Goal: Book appointment/travel/reservation

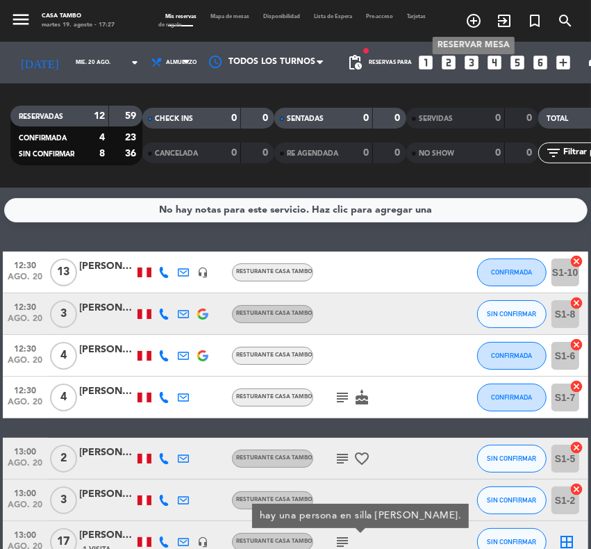
click at [474, 24] on icon "add_circle_outline" at bounding box center [473, 21] width 17 height 17
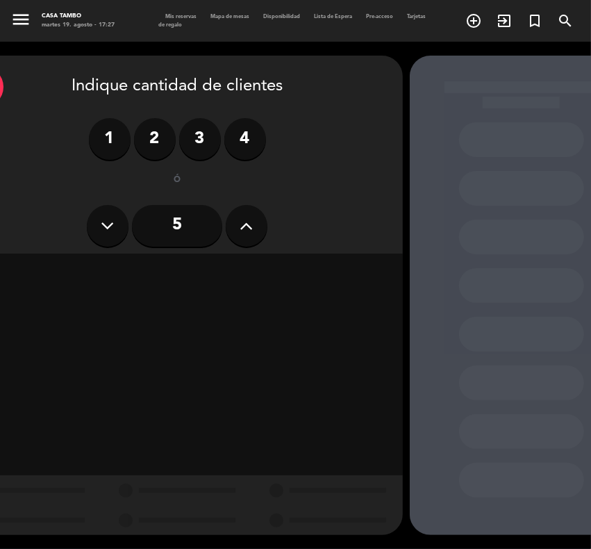
click at [251, 132] on label "4" at bounding box center [245, 139] width 42 height 42
click at [355, 268] on div "Cena" at bounding box center [321, 274] width 141 height 28
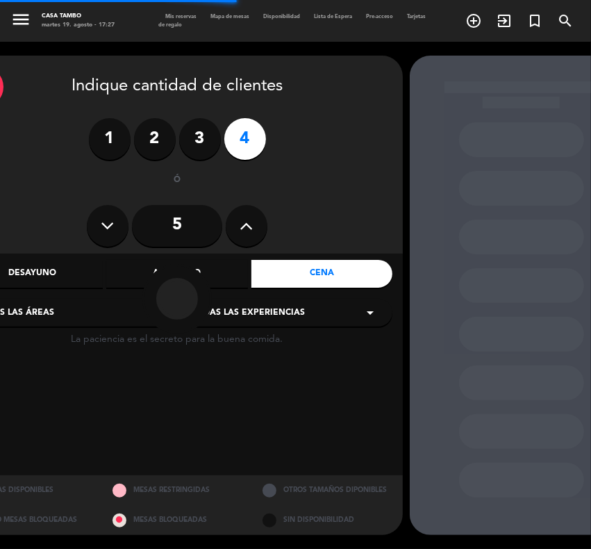
click at [292, 310] on span "Todas las experiencias" at bounding box center [248, 313] width 113 height 14
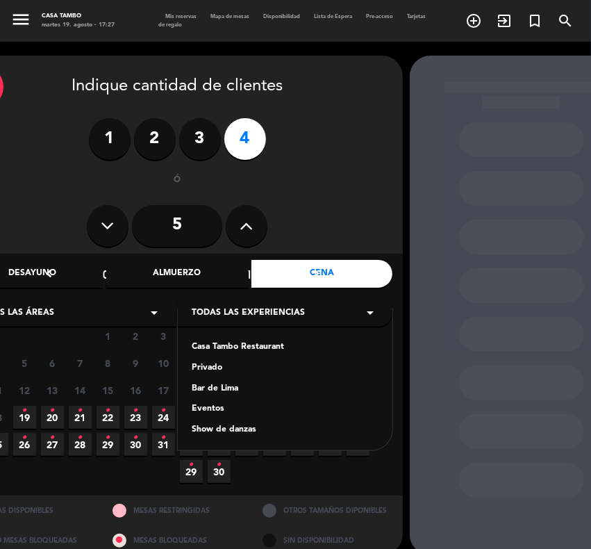
click at [262, 349] on div "Casa Tambo Restaurant" at bounding box center [285, 347] width 187 height 14
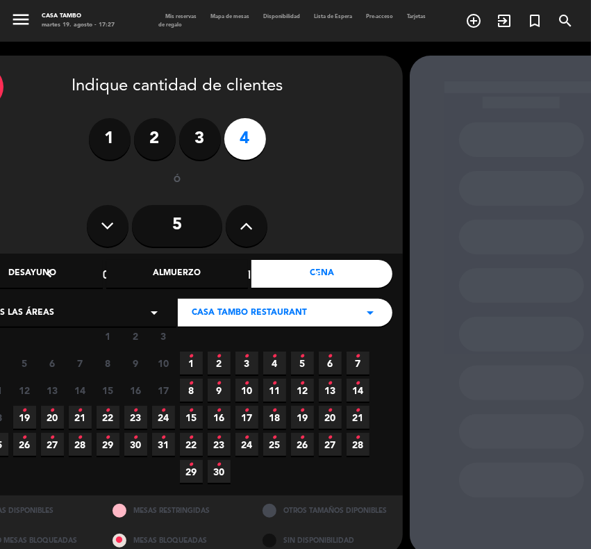
click at [133, 408] on icon "•" at bounding box center [135, 410] width 5 height 22
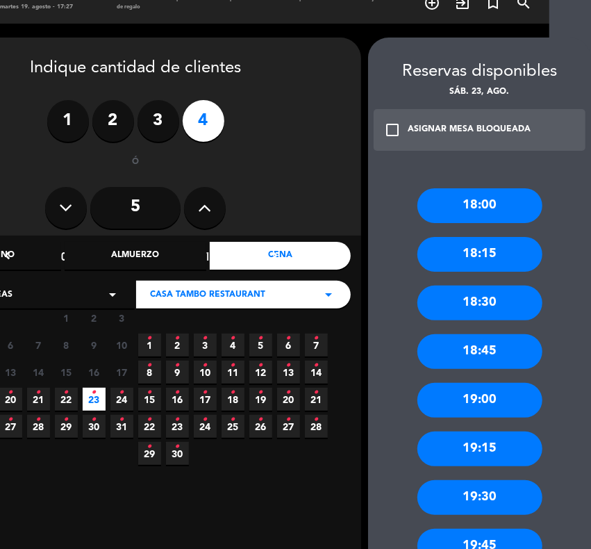
scroll to position [105, 42]
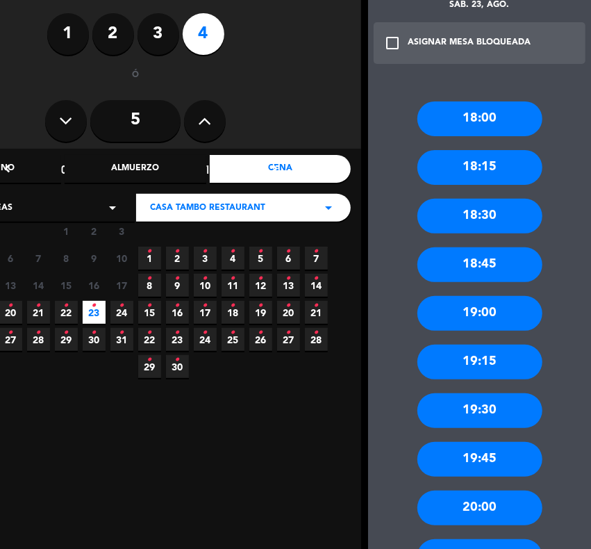
click at [501, 508] on div "20:00" at bounding box center [479, 507] width 125 height 35
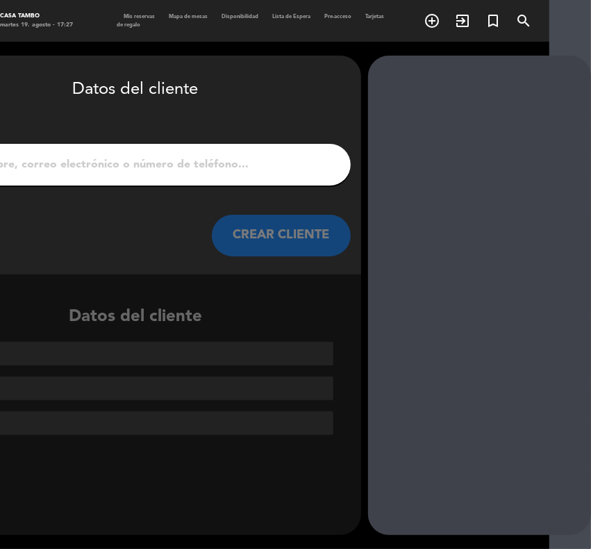
scroll to position [0, 42]
click at [202, 170] on input "1" at bounding box center [136, 164] width 410 height 19
paste input "[PERSON_NAME]"
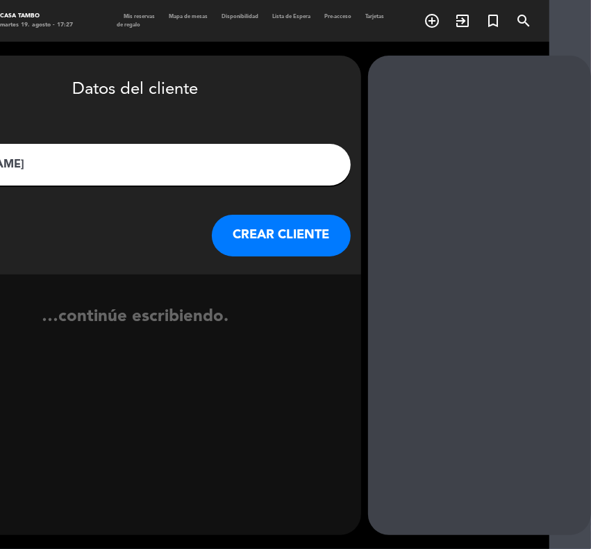
type input "[PERSON_NAME]"
click at [297, 231] on button "CREAR CLIENTE" at bounding box center [281, 236] width 139 height 42
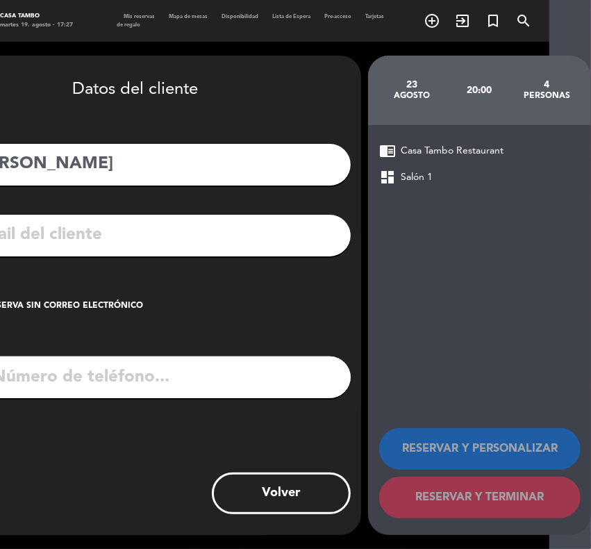
click at [178, 389] on input "tel" at bounding box center [153, 377] width 394 height 42
paste input "[EMAIL_ADDRESS]"
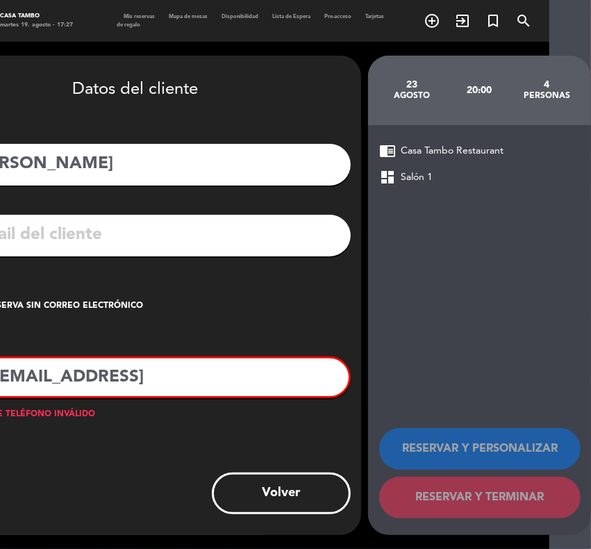
type input "[EMAIL_ADDRESS]"
click at [216, 247] on input "text" at bounding box center [156, 235] width 369 height 28
paste input "962286241"
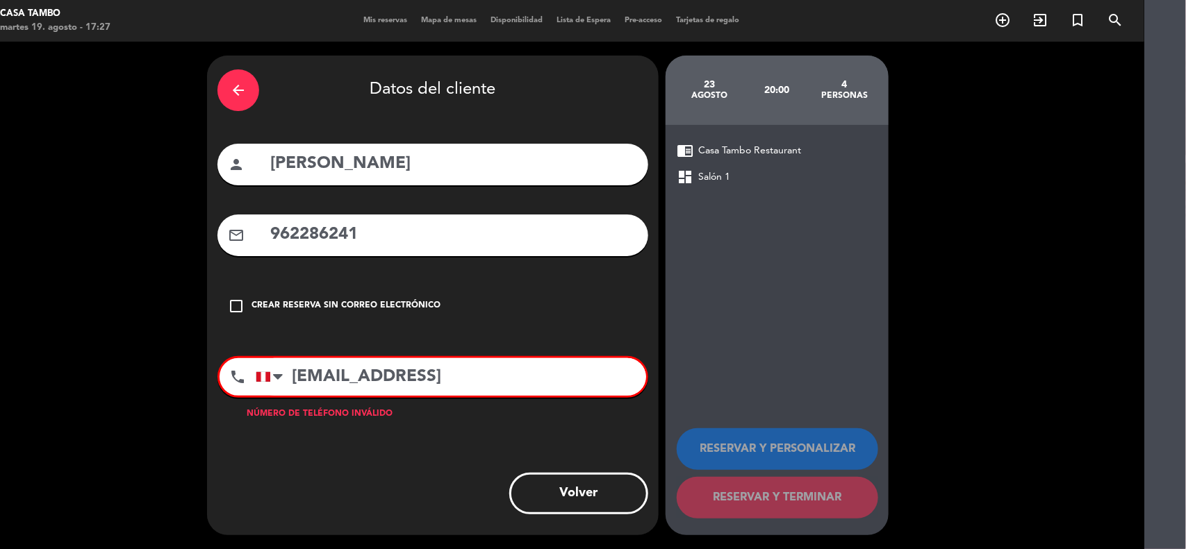
type input "962286241"
click at [533, 370] on input "[EMAIL_ADDRESS]" at bounding box center [451, 377] width 390 height 38
drag, startPoint x: 543, startPoint y: 383, endPoint x: 146, endPoint y: 367, distance: 397.6
click at [146, 367] on div "arrow_back Datos del cliente person [PERSON_NAME] mail_outline 962286241 check_…" at bounding box center [551, 296] width 1186 height 508
type input "[EMAIL_ADDRESS][DOMAIN_NAME]"
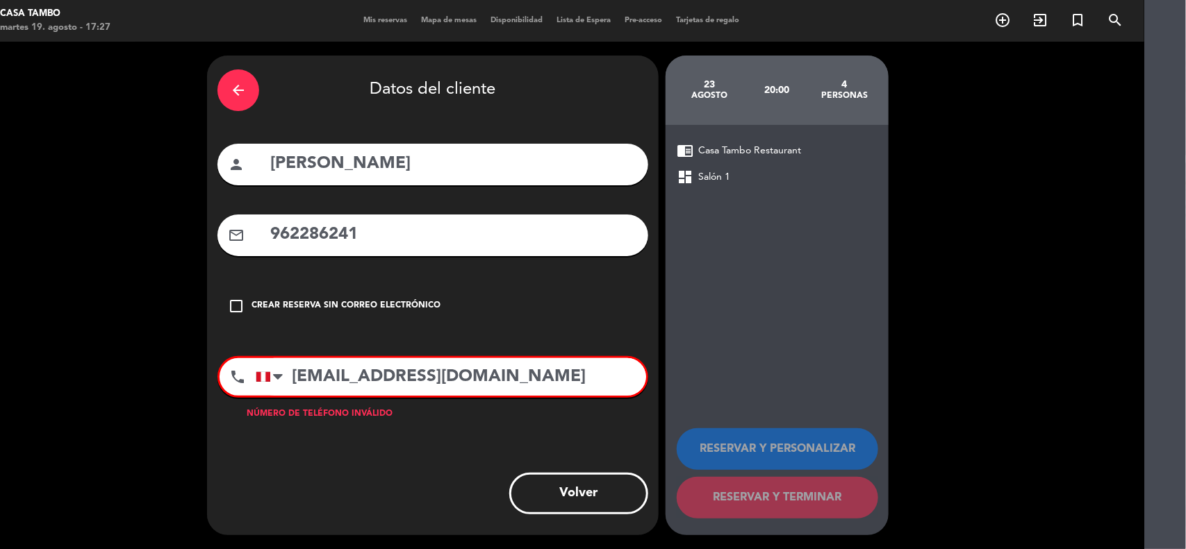
drag, startPoint x: 393, startPoint y: 237, endPoint x: 168, endPoint y: 229, distance: 225.2
click at [168, 229] on div "arrow_back Datos del cliente person [PERSON_NAME] mail_outline 962286241 check_…" at bounding box center [551, 296] width 1186 height 508
paste input "[EMAIL_ADDRESS][DOMAIN_NAME]"
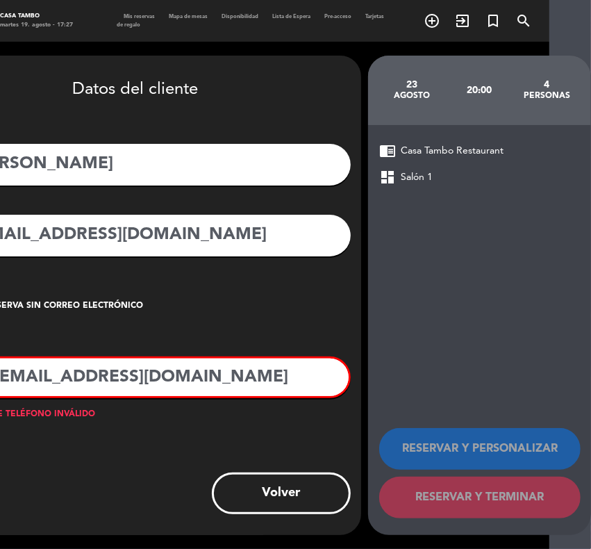
type input "[EMAIL_ADDRESS][DOMAIN_NAME]"
drag, startPoint x: 238, startPoint y: 374, endPoint x: -1, endPoint y: 275, distance: 258.5
click at [0, 275] on html "close × Casa Tambo × chrome_reader_mode Listado de Reservas account_box Cliente…" at bounding box center [295, 274] width 591 height 549
paste input "962286241"
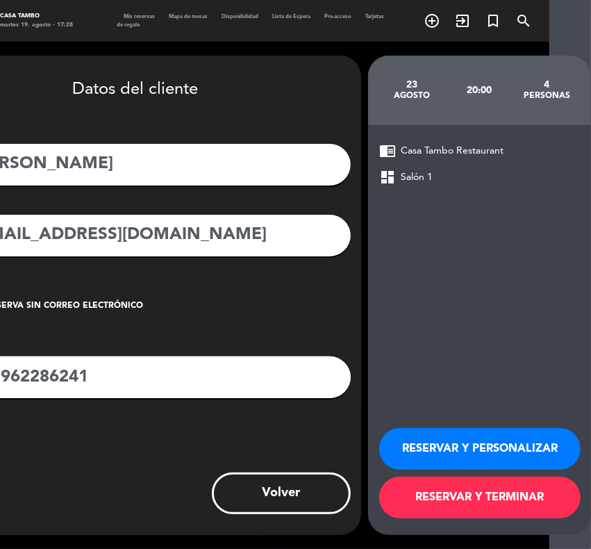
type input "J962286241"
click at [522, 445] on button "RESERVAR Y PERSONALIZAR" at bounding box center [479, 449] width 201 height 42
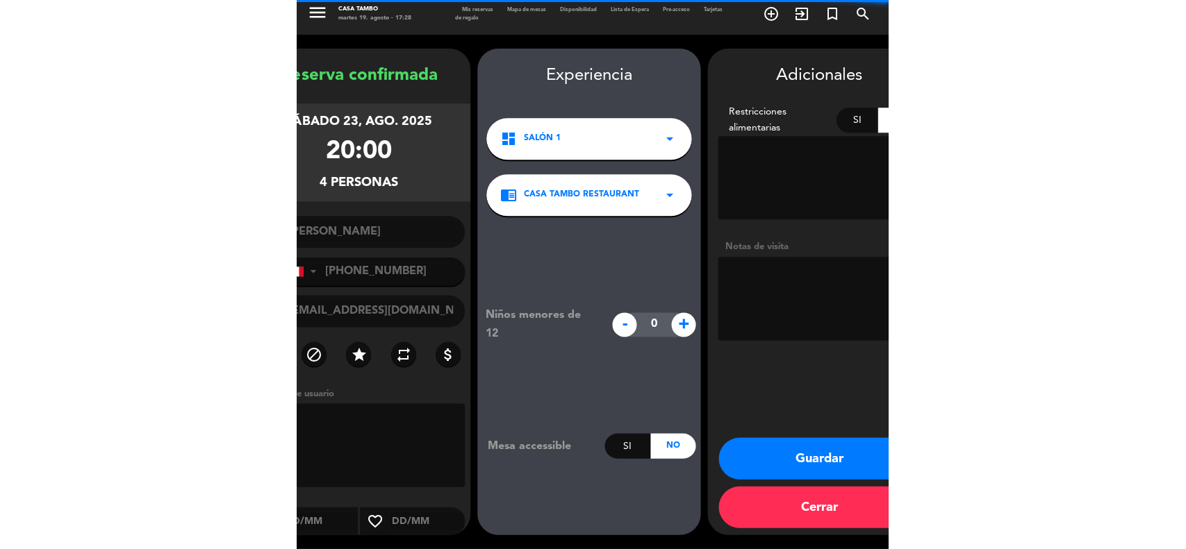
scroll to position [6, 0]
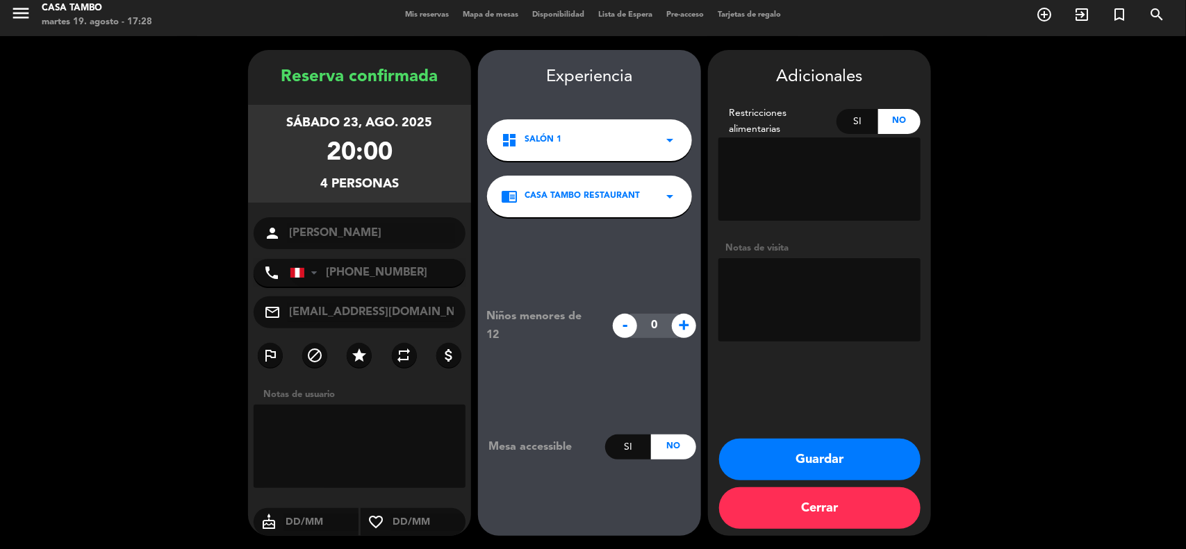
click at [590, 444] on button "Guardar" at bounding box center [819, 460] width 201 height 42
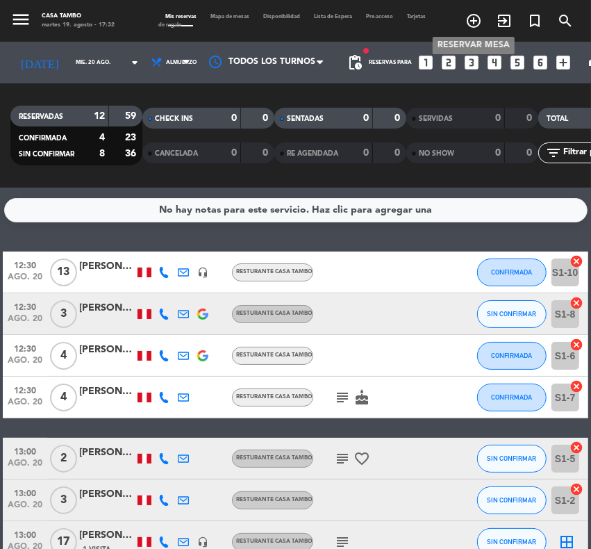
click at [470, 11] on span "add_circle_outline" at bounding box center [473, 21] width 31 height 24
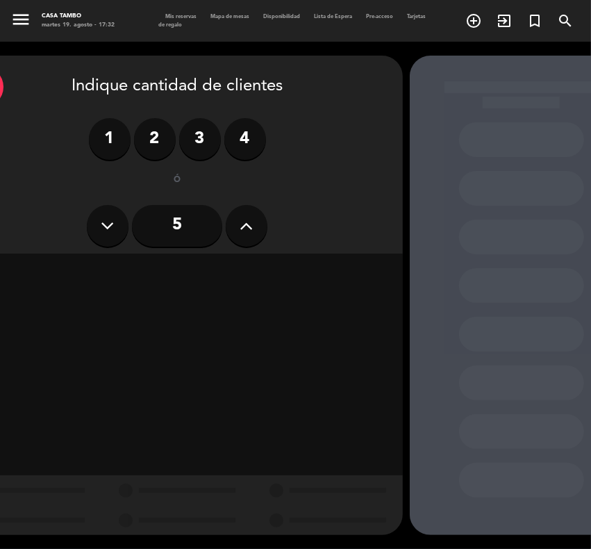
click at [192, 221] on input "5" at bounding box center [177, 226] width 90 height 42
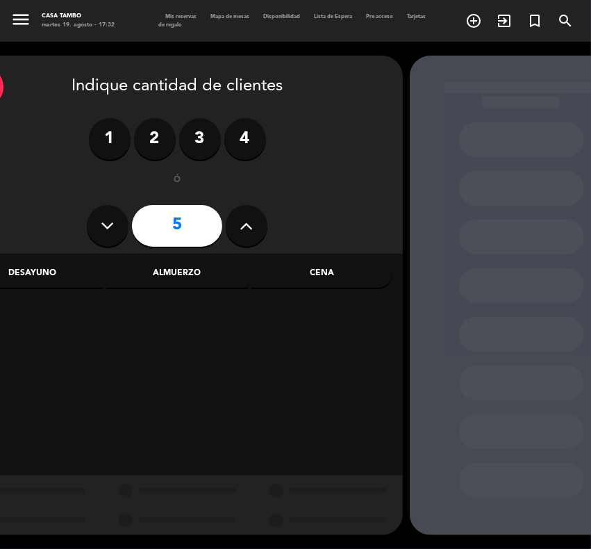
click at [194, 271] on div "Almuerzo" at bounding box center [176, 274] width 141 height 28
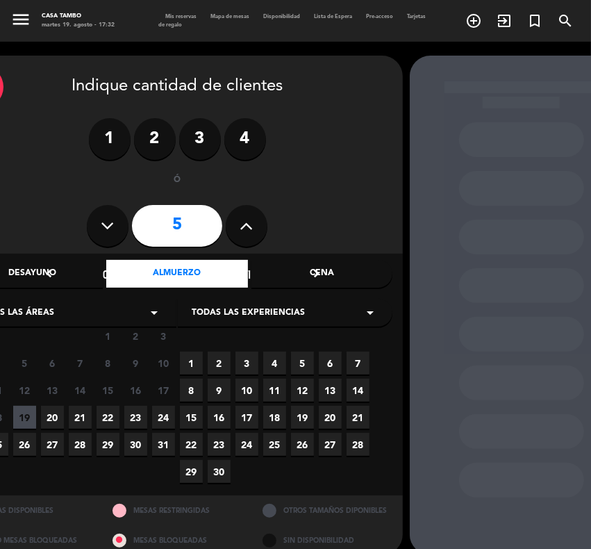
click at [268, 310] on span "Todas las experiencias" at bounding box center [248, 313] width 113 height 14
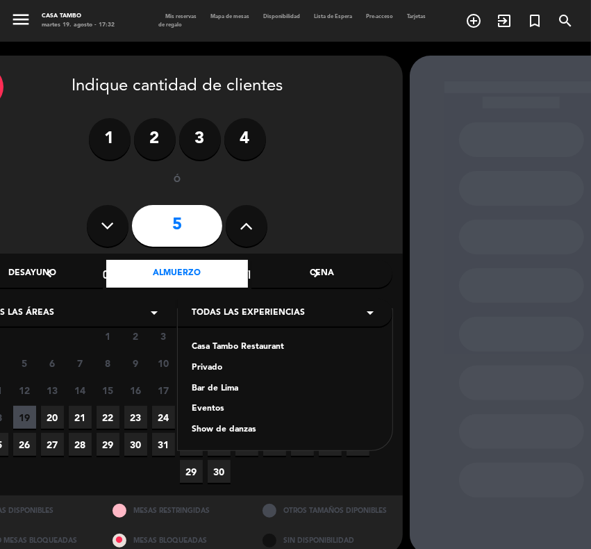
click at [265, 342] on div "Casa Tambo Restaurant" at bounding box center [285, 347] width 187 height 14
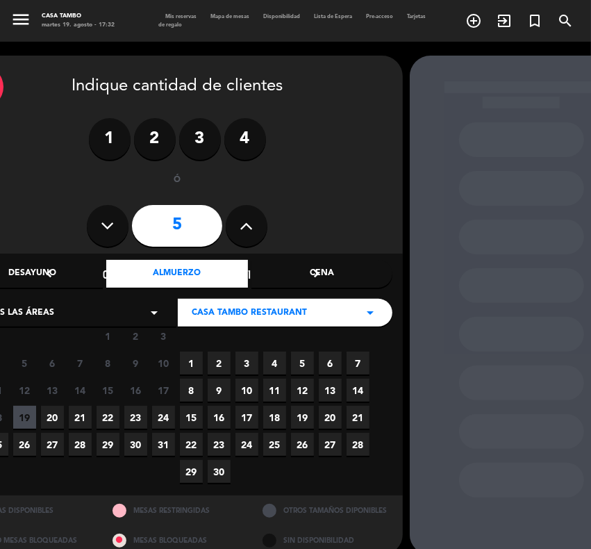
click at [101, 412] on span "22" at bounding box center [108, 417] width 23 height 23
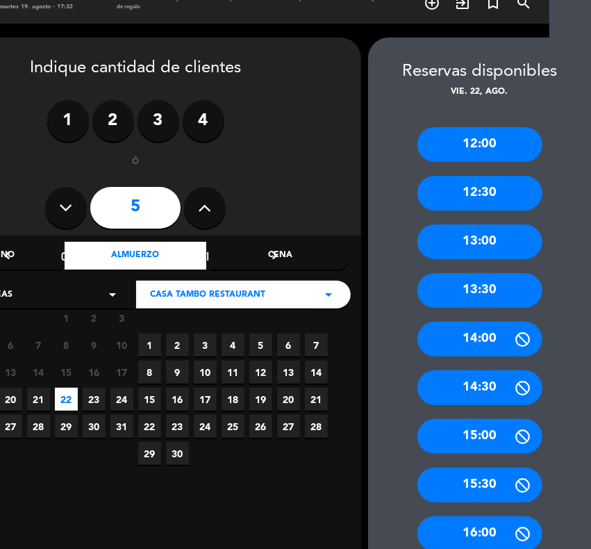
click at [481, 193] on div "12:30" at bounding box center [479, 193] width 125 height 35
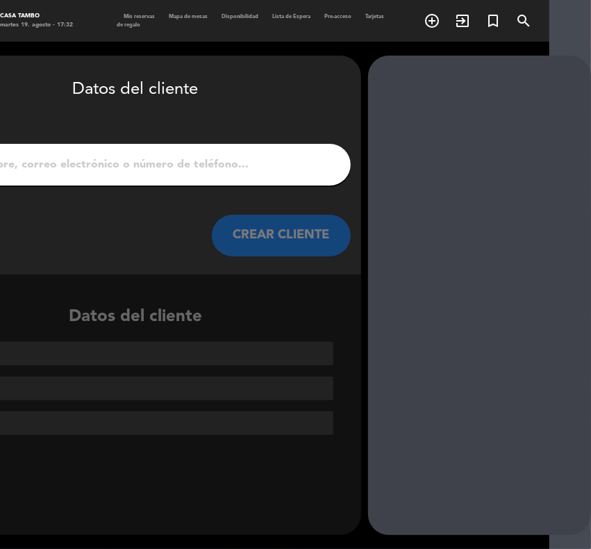
scroll to position [0, 42]
click at [99, 150] on div at bounding box center [135, 165] width 431 height 42
click at [101, 160] on input "1" at bounding box center [136, 164] width 410 height 19
paste input "[PERSON_NAME]"
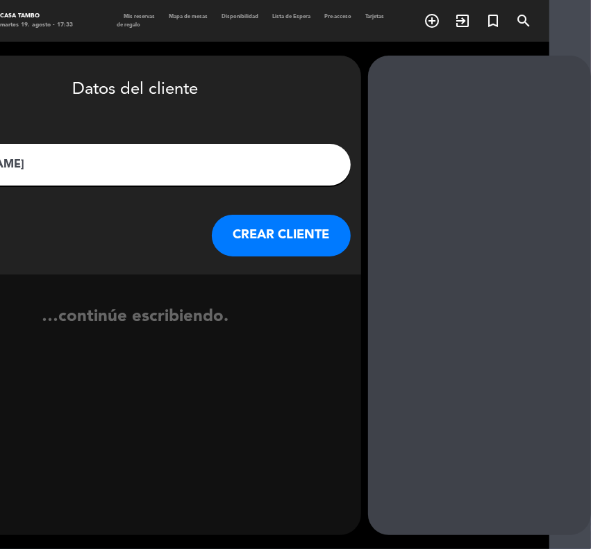
type input "[PERSON_NAME]"
click at [262, 236] on button "CREAR CLIENTE" at bounding box center [281, 236] width 139 height 42
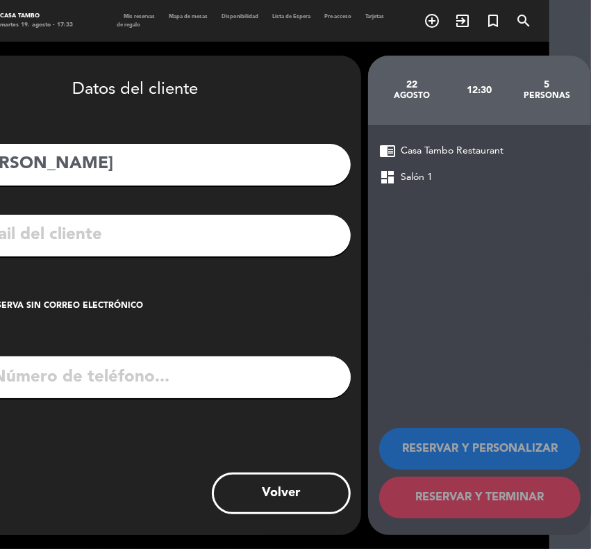
click at [174, 381] on input "tel" at bounding box center [153, 377] width 394 height 42
paste input "960 533 208"
type input "960 533 208"
click at [134, 226] on input "text" at bounding box center [156, 235] width 369 height 28
paste input "[EMAIL_ADDRESS][DOMAIN_NAME]"
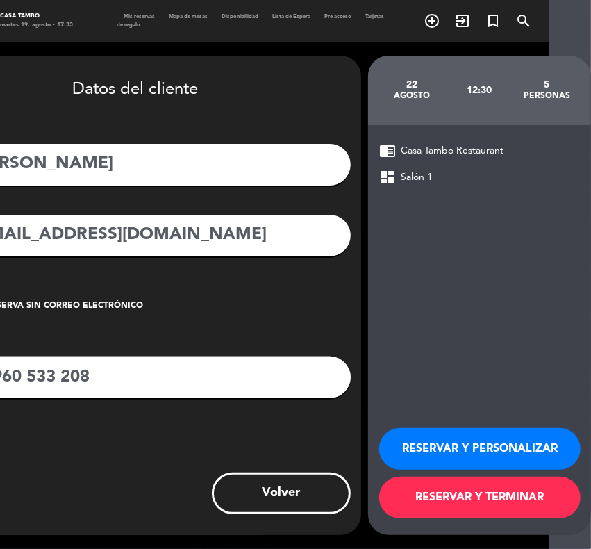
type input "[EMAIL_ADDRESS][DOMAIN_NAME]"
click at [472, 454] on button "RESERVAR Y PERSONALIZAR" at bounding box center [479, 449] width 201 height 42
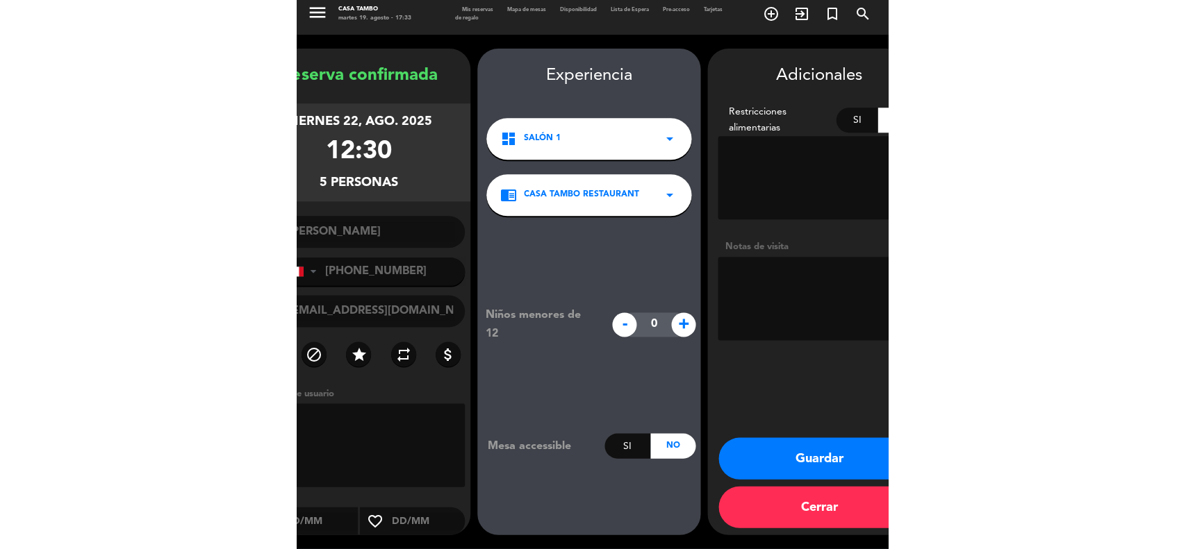
scroll to position [6, 0]
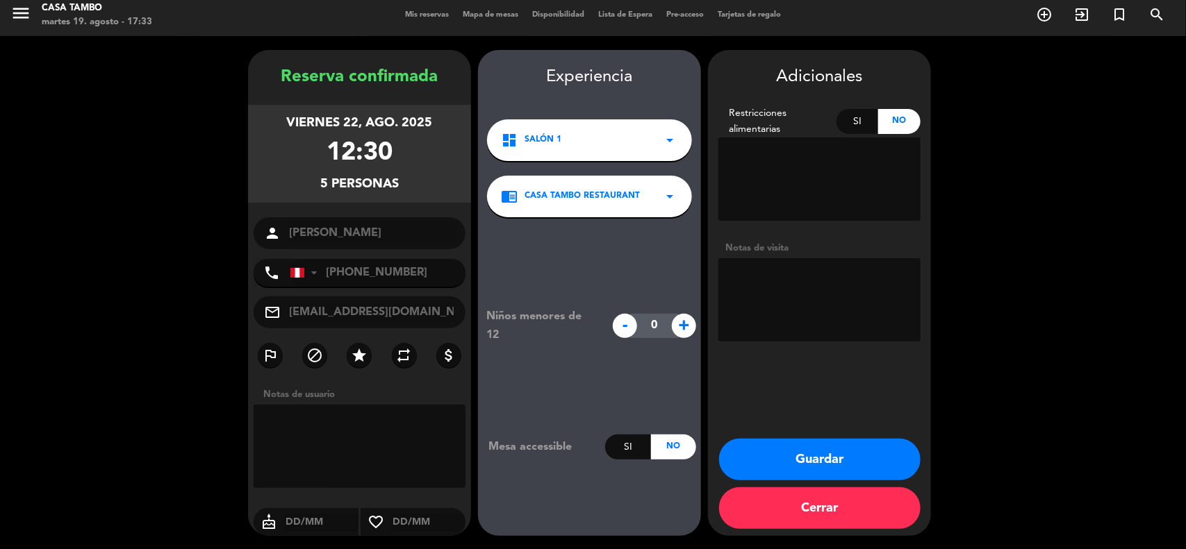
click at [590, 455] on button "Guardar" at bounding box center [819, 460] width 201 height 42
